Goal: Task Accomplishment & Management: Use online tool/utility

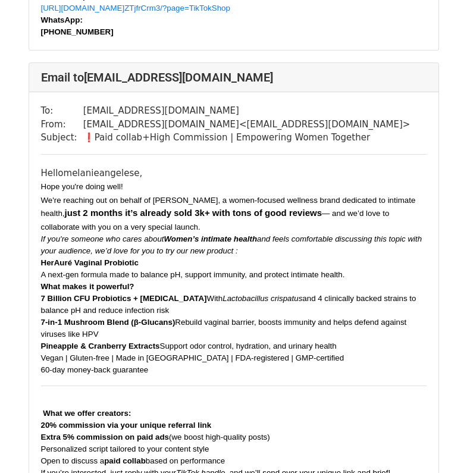
scroll to position [639, 0]
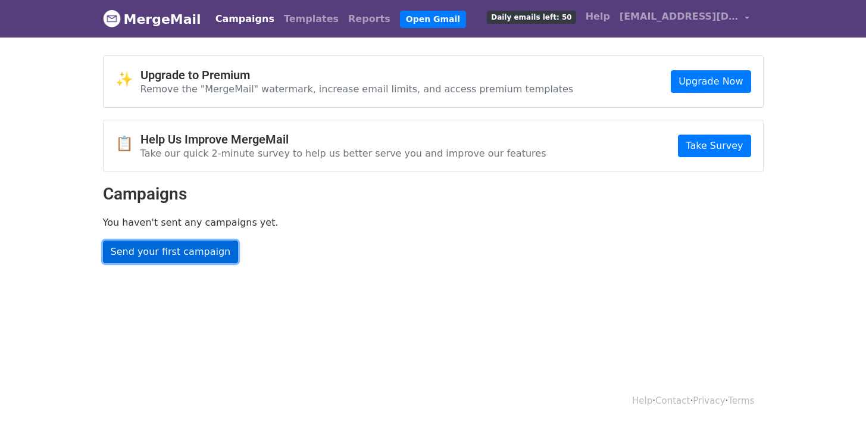
click at [203, 259] on link "Send your first campaign" at bounding box center [171, 251] width 136 height 23
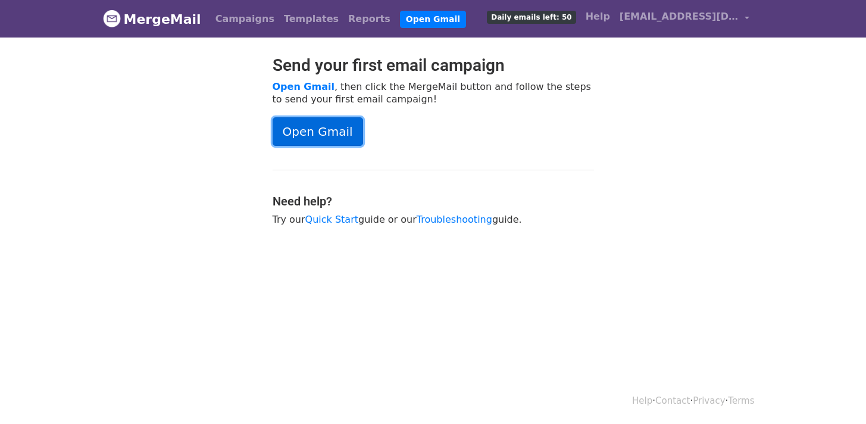
click at [294, 124] on link "Open Gmail" at bounding box center [317, 131] width 90 height 29
